Goal: Transaction & Acquisition: Purchase product/service

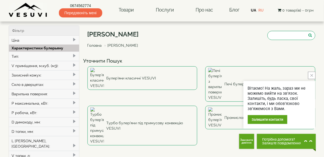
click at [311, 76] on icon "close button" at bounding box center [311, 75] width 3 height 3
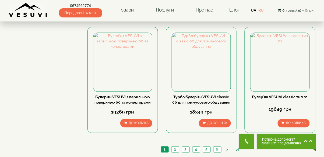
scroll to position [622, 0]
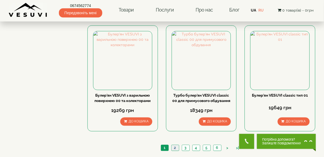
click at [175, 145] on link "2" at bounding box center [175, 148] width 8 height 6
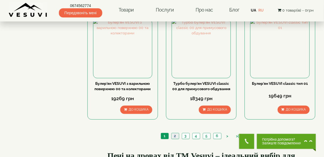
scroll to position [645, 0]
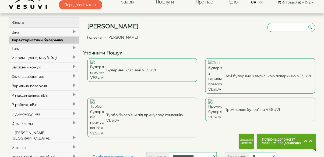
scroll to position [8, 0]
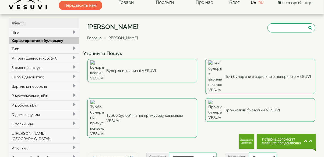
click at [19, 58] on div "V приміщення, м.куб. (м3):" at bounding box center [44, 58] width 70 height 9
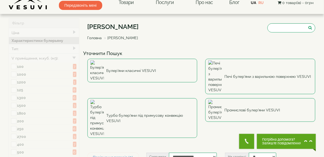
type input "*****"
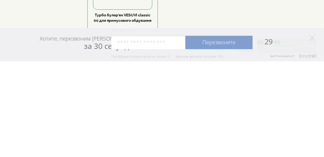
scroll to position [376, 0]
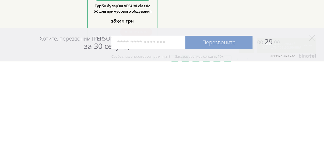
click at [308, 146] on div "|< < 1 2 3 4 5 6 > >|" at bounding box center [201, 155] width 228 height 18
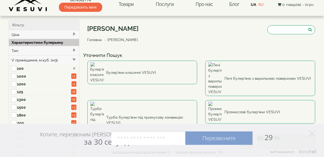
scroll to position [0, 0]
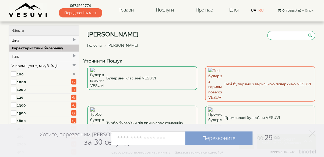
click at [295, 76] on link "Печі булер'яни з варильною поверхнею VESUVI" at bounding box center [260, 83] width 110 height 35
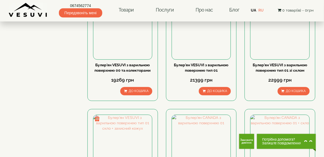
scroll to position [314, 0]
